Goal: Navigation & Orientation: Find specific page/section

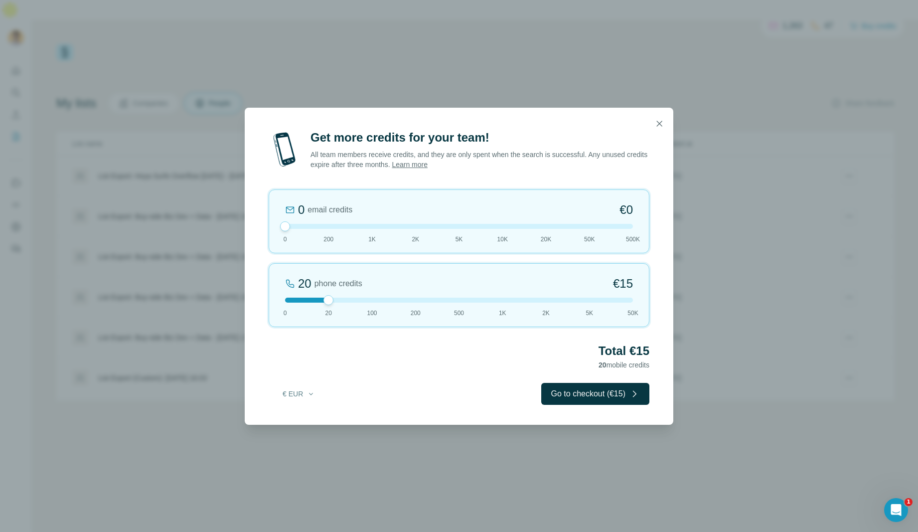
drag, startPoint x: 327, startPoint y: 226, endPoint x: 281, endPoint y: 226, distance: 45.8
click at [280, 226] on div at bounding box center [285, 226] width 10 height 10
click at [309, 391] on icon "button" at bounding box center [311, 394] width 8 height 8
click at [308, 418] on div "$ USD" at bounding box center [319, 416] width 84 height 10
click at [414, 302] on div at bounding box center [459, 299] width 348 height 5
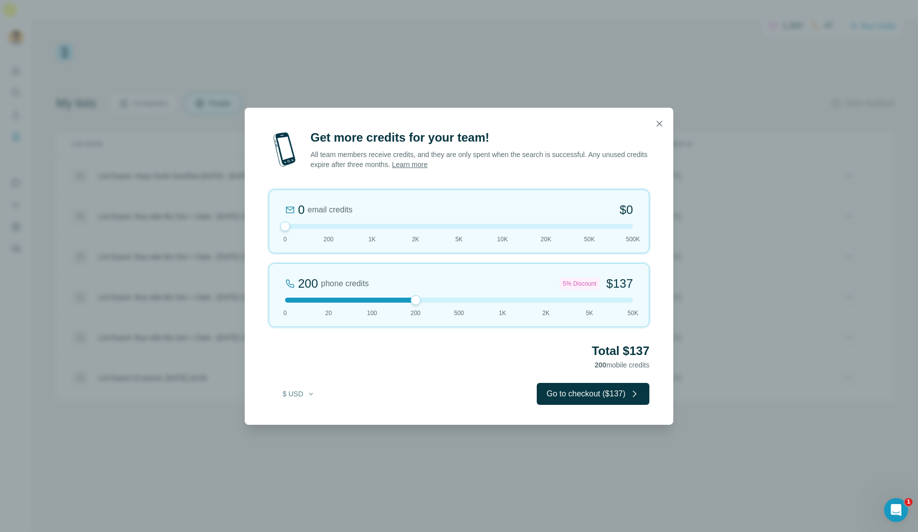
click at [454, 297] on div at bounding box center [459, 299] width 348 height 5
click at [415, 301] on div at bounding box center [459, 299] width 348 height 5
click at [660, 122] on icon "button" at bounding box center [659, 124] width 10 height 10
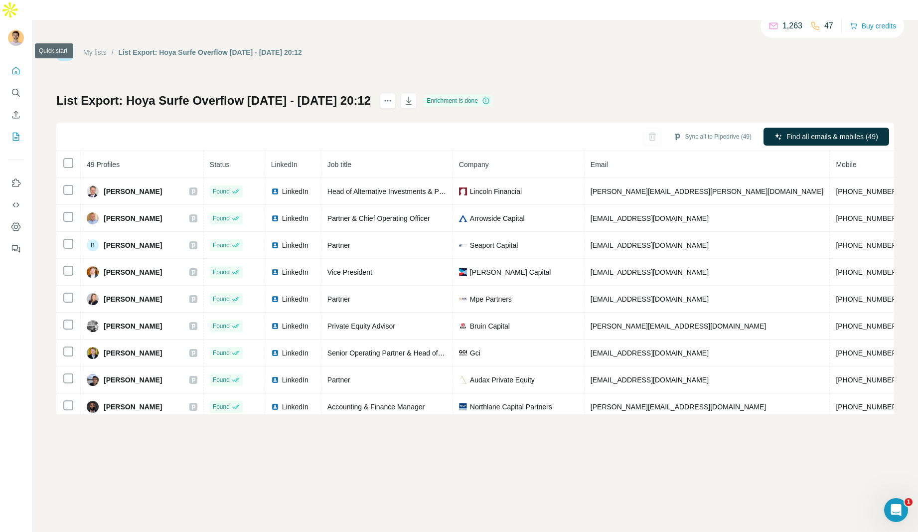
click at [15, 62] on button "Quick start" at bounding box center [16, 71] width 16 height 18
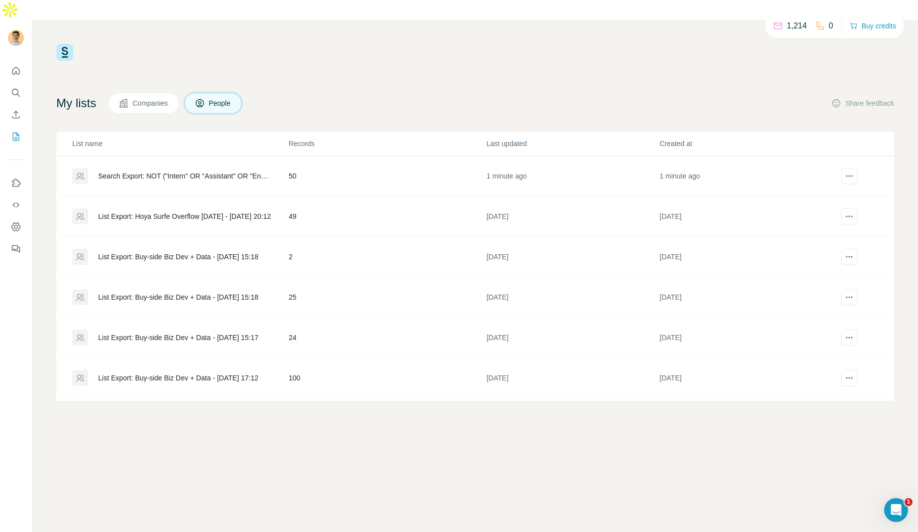
click at [435, 99] on div "My lists Companies People Share feedback List name Records Last updated Created…" at bounding box center [474, 247] width 837 height 308
